Goal: Transaction & Acquisition: Purchase product/service

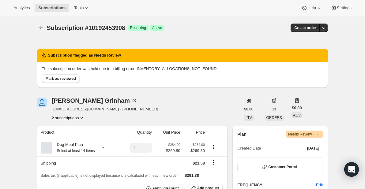
scroll to position [442, 0]
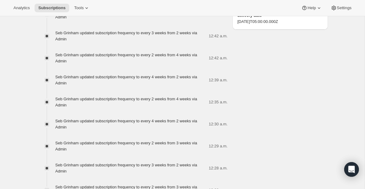
click at [260, 111] on div "Subscription flagged as Needs Review The subscription order was held due to a b…" at bounding box center [180, 174] width 296 height 1165
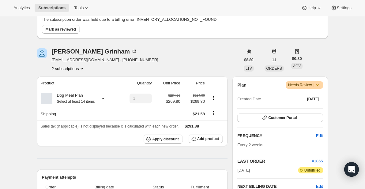
scroll to position [68, 0]
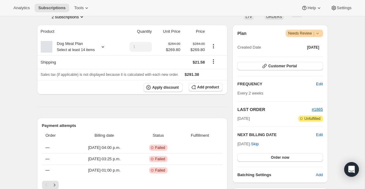
scroll to position [121, 0]
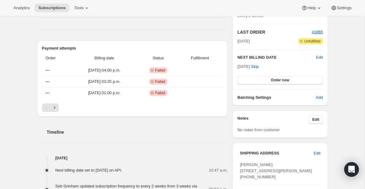
scroll to position [178, 0]
click at [305, 80] on button "Order now" at bounding box center [279, 80] width 85 height 9
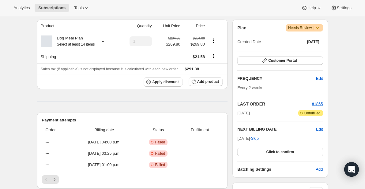
scroll to position [106, 0]
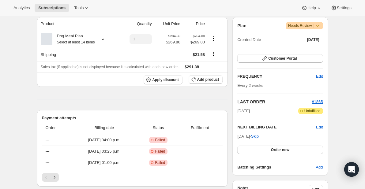
scroll to position [113, 0]
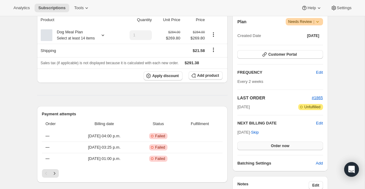
click at [292, 145] on button "Order now" at bounding box center [279, 146] width 85 height 9
click at [280, 146] on span "Click to confirm" at bounding box center [280, 146] width 28 height 5
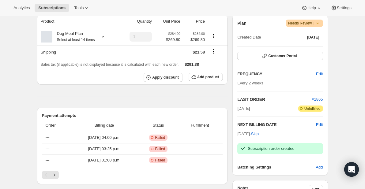
scroll to position [116, 0]
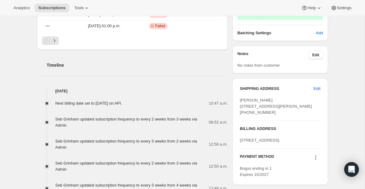
scroll to position [246, 0]
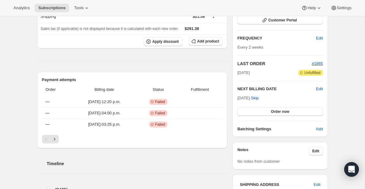
scroll to position [94, 0]
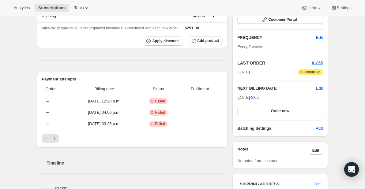
click at [138, 160] on h2 "Timeline" at bounding box center [137, 163] width 181 height 6
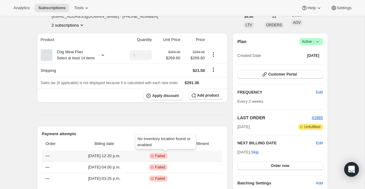
scroll to position [18, 0]
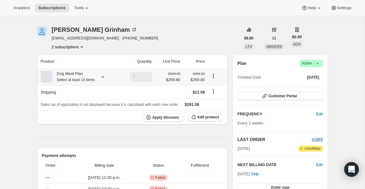
click at [106, 76] on icon at bounding box center [103, 77] width 6 height 6
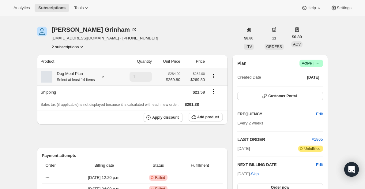
click at [106, 74] on icon at bounding box center [103, 77] width 6 height 6
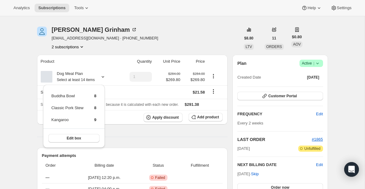
click at [125, 34] on div "Sebastian Grinham seb@grinham.net · +17057614531 2 subscriptions" at bounding box center [139, 38] width 204 height 23
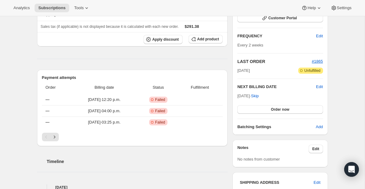
scroll to position [97, 0]
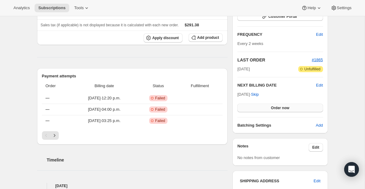
click at [288, 108] on span "Order now" at bounding box center [280, 108] width 18 height 5
click at [276, 106] on span "Click to confirm" at bounding box center [280, 108] width 28 height 5
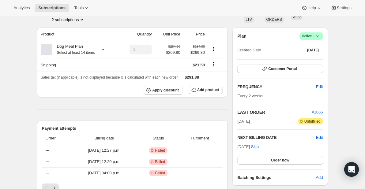
scroll to position [46, 0]
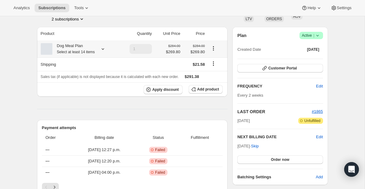
click at [104, 47] on icon at bounding box center [103, 49] width 6 height 6
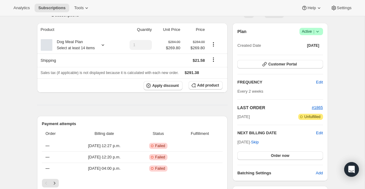
scroll to position [50, 0]
click at [281, 153] on button "Order now" at bounding box center [279, 155] width 85 height 9
click at [282, 154] on span "Click to confirm" at bounding box center [280, 155] width 28 height 5
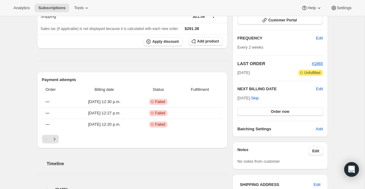
scroll to position [94, 0]
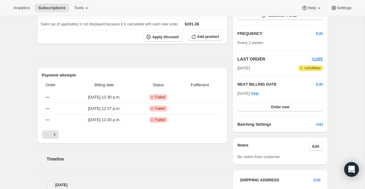
scroll to position [99, 0]
